Goal: Check status: Check status

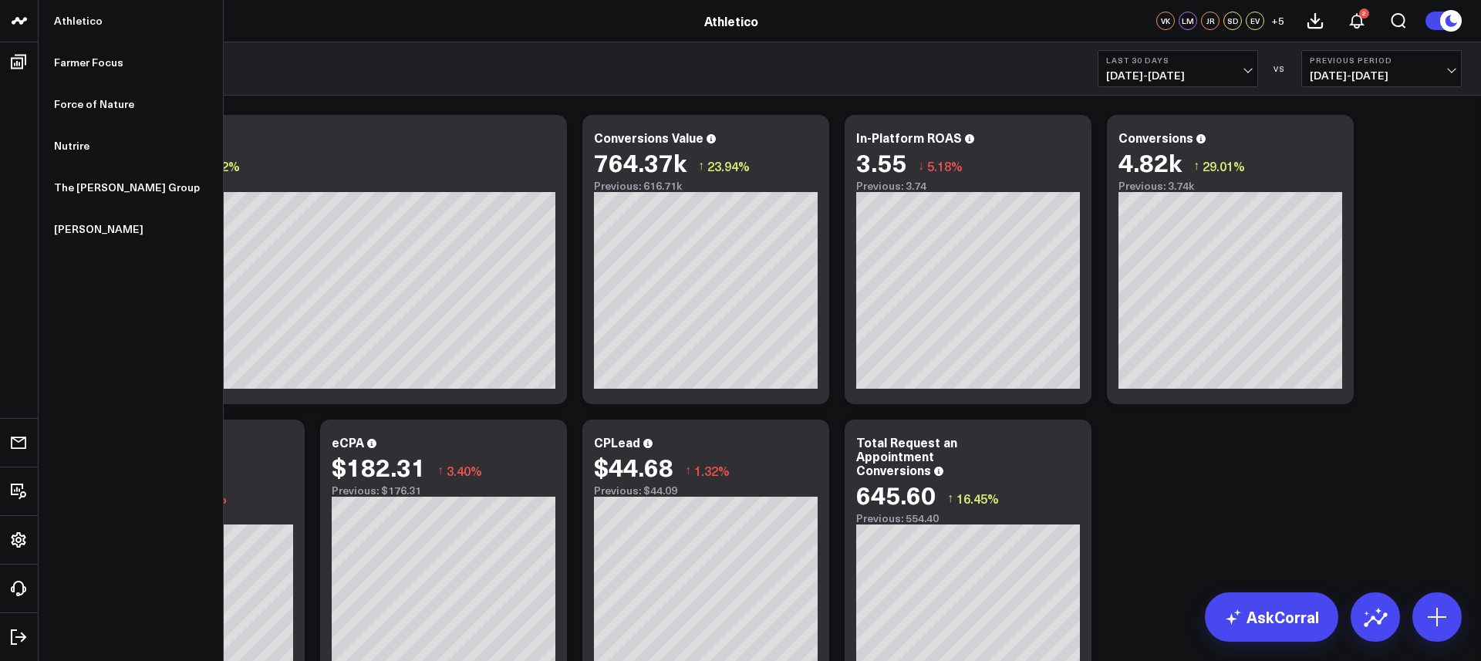
click at [32, 22] on link at bounding box center [19, 21] width 39 height 42
click at [100, 141] on link "Nutrire" at bounding box center [131, 146] width 184 height 42
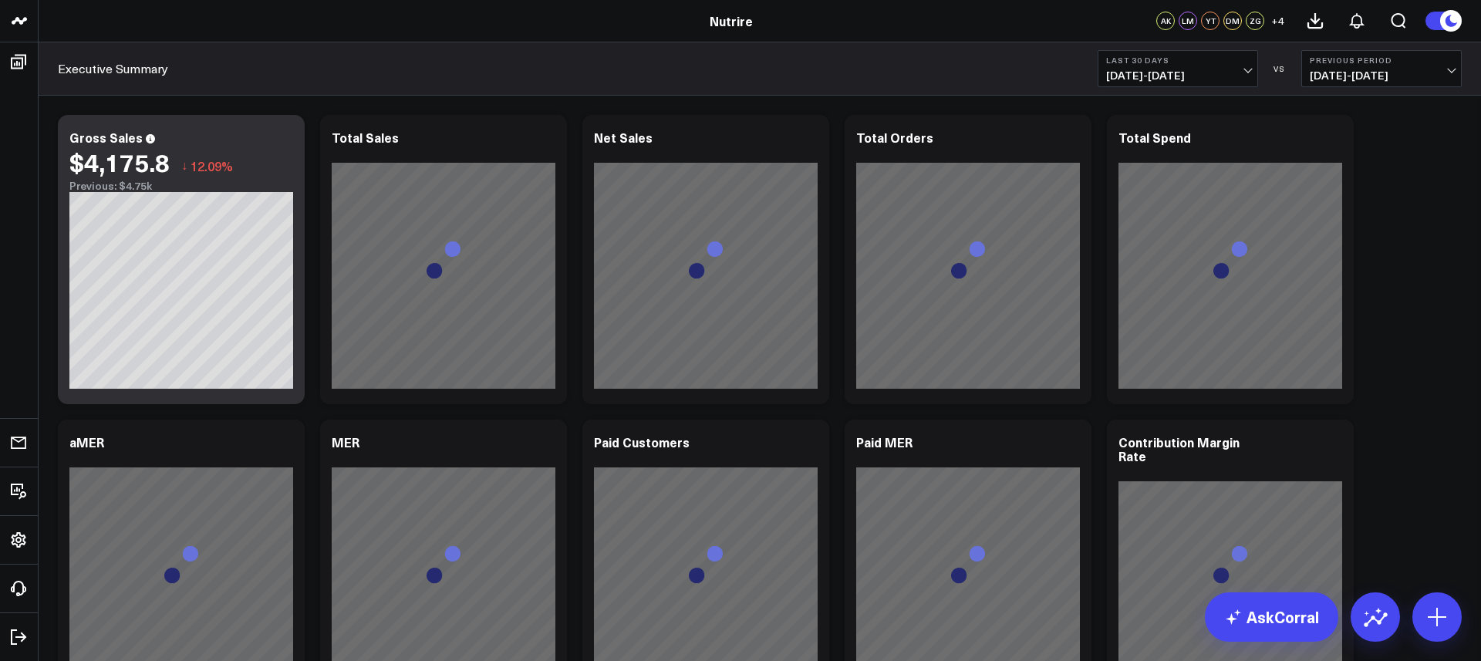
click at [1230, 69] on span "[DATE] - [DATE]" at bounding box center [1177, 75] width 143 height 12
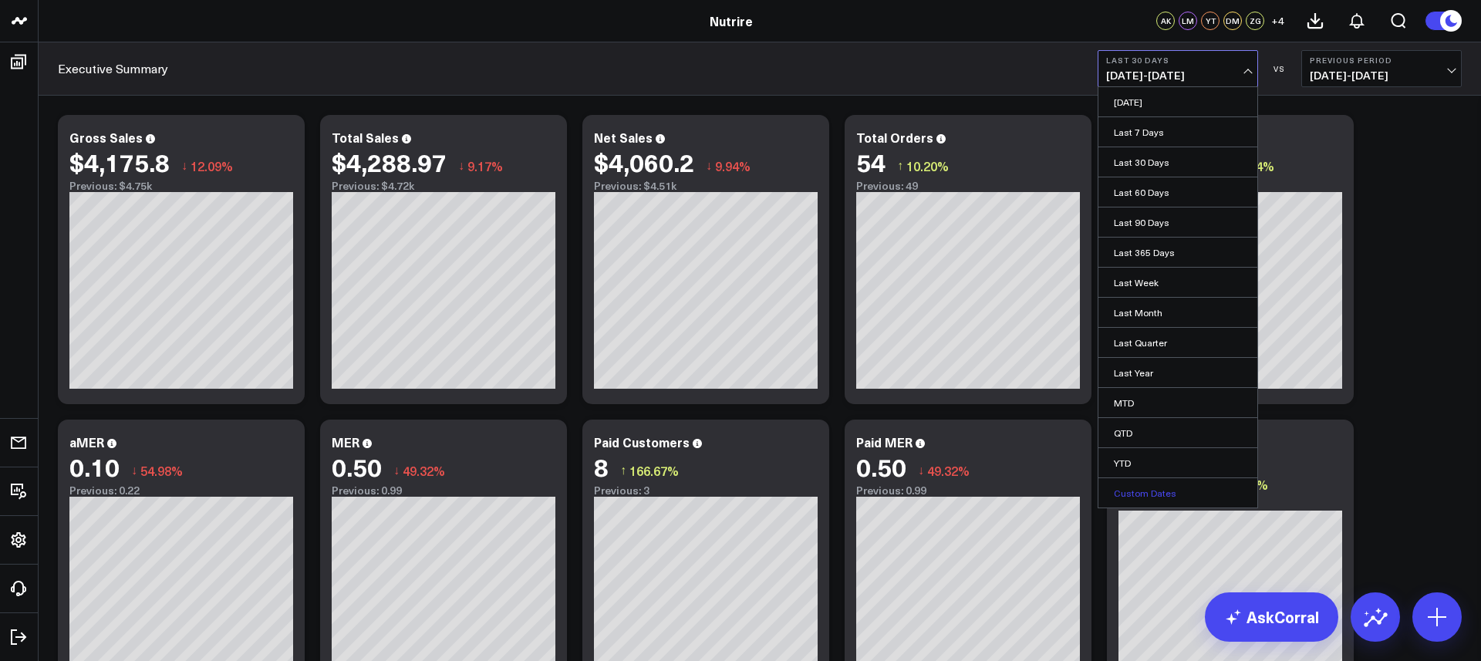
click at [1184, 501] on link "Custom Dates" at bounding box center [1177, 492] width 159 height 29
select select "7"
select select "2025"
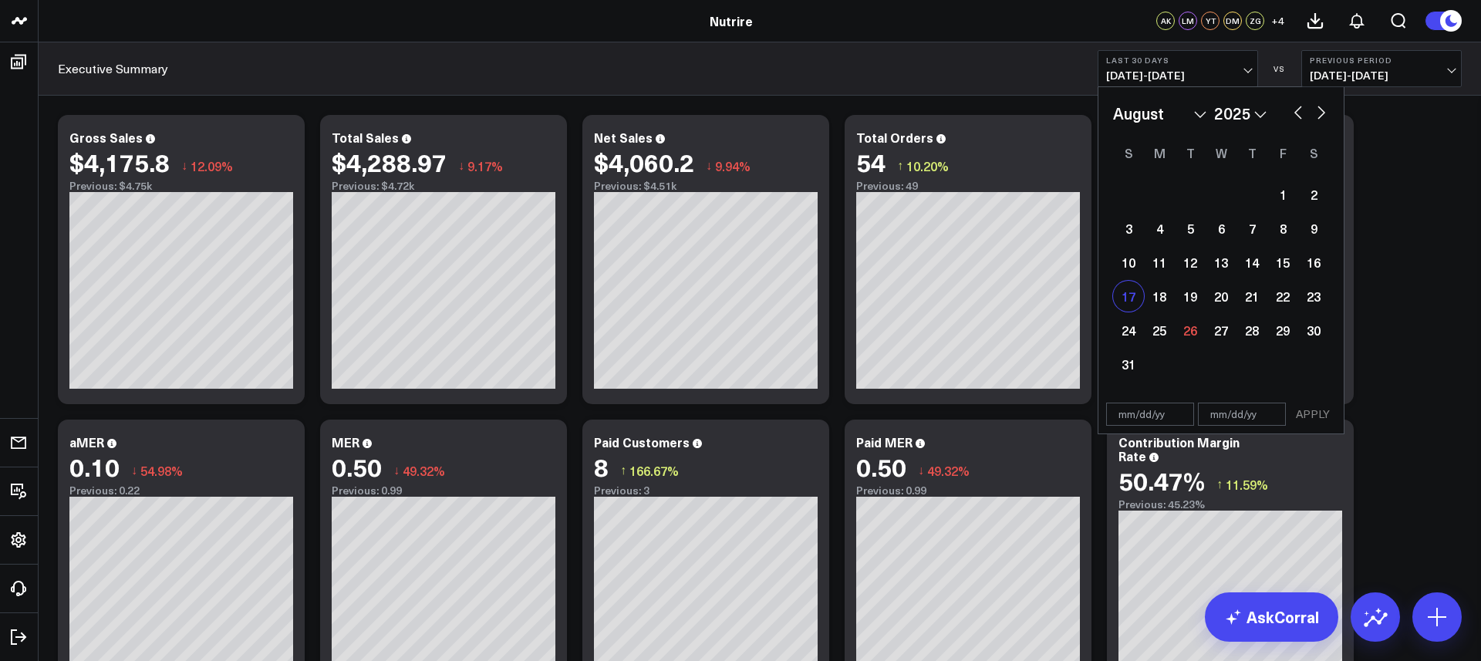
click at [1135, 303] on div "17" at bounding box center [1128, 296] width 31 height 31
type input "[DATE]"
select select "7"
select select "2025"
click at [1324, 302] on div "23" at bounding box center [1313, 296] width 31 height 31
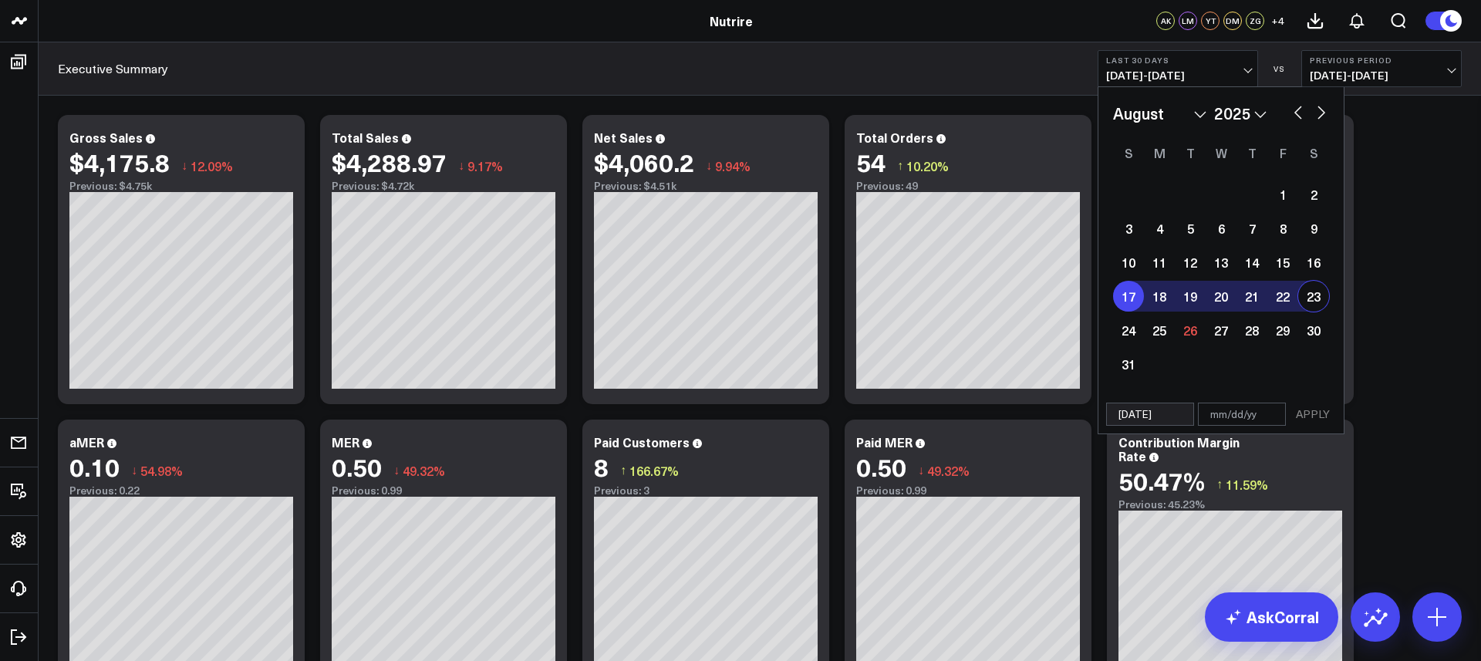
type input "[DATE]"
select select "7"
select select "2025"
click at [1334, 428] on div "[DATE] [DATE] APPLY" at bounding box center [1221, 414] width 247 height 39
select select "7"
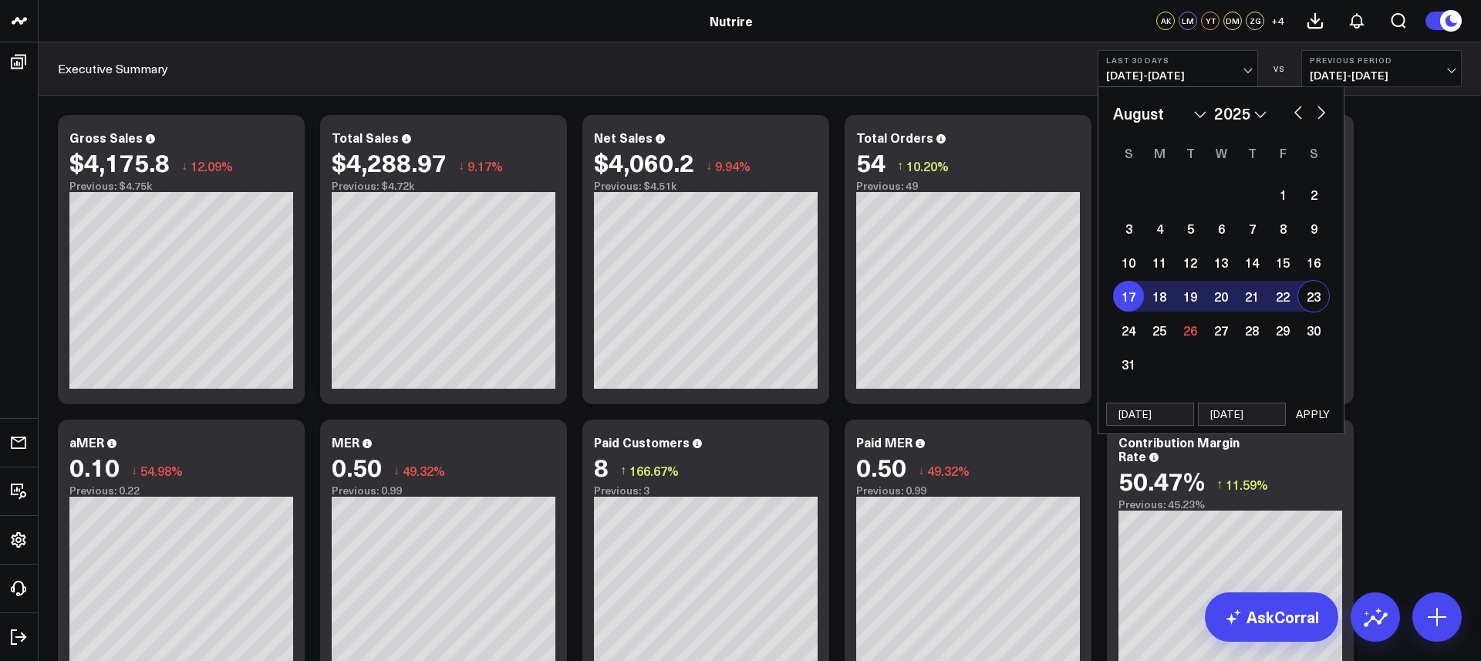
select select "2025"
click at [1327, 417] on button "APPLY" at bounding box center [1313, 414] width 46 height 23
